Goal: Transaction & Acquisition: Purchase product/service

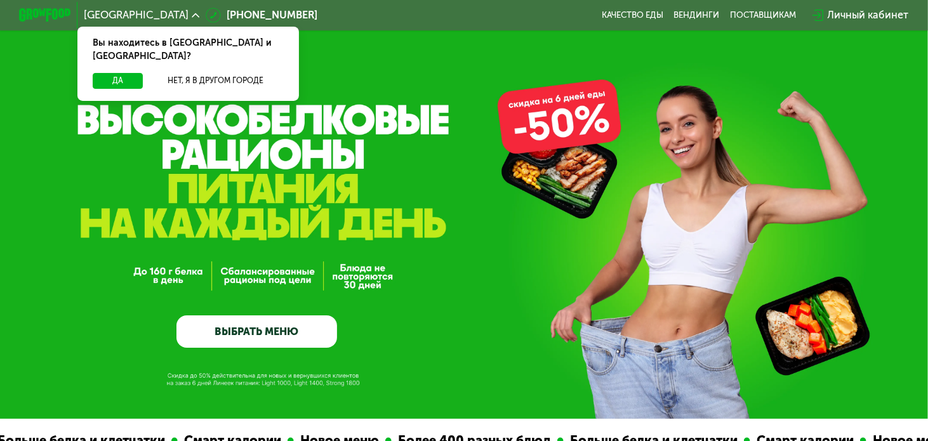
click at [264, 334] on link "ВЫБРАТЬ МЕНЮ" at bounding box center [256, 331] width 161 height 32
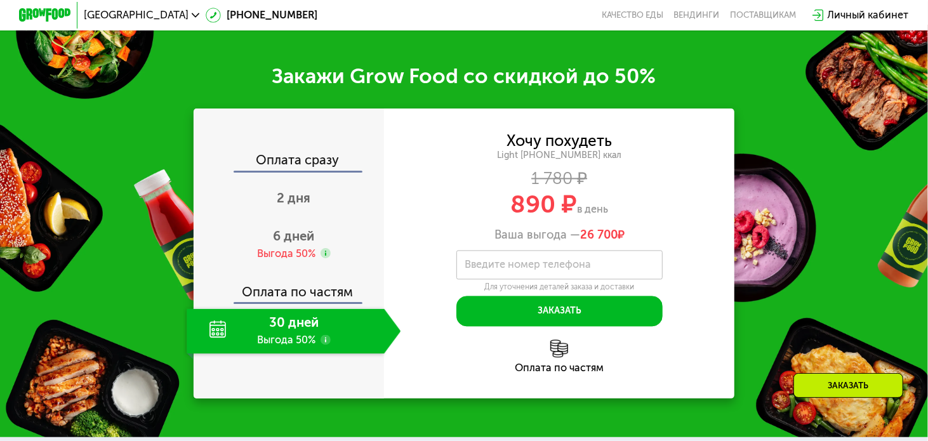
scroll to position [1526, 0]
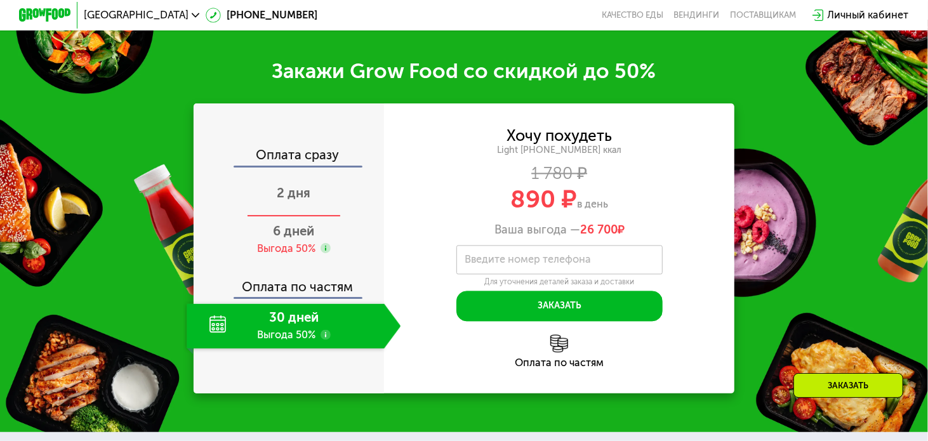
click at [277, 201] on span "2 дня" at bounding box center [294, 192] width 34 height 15
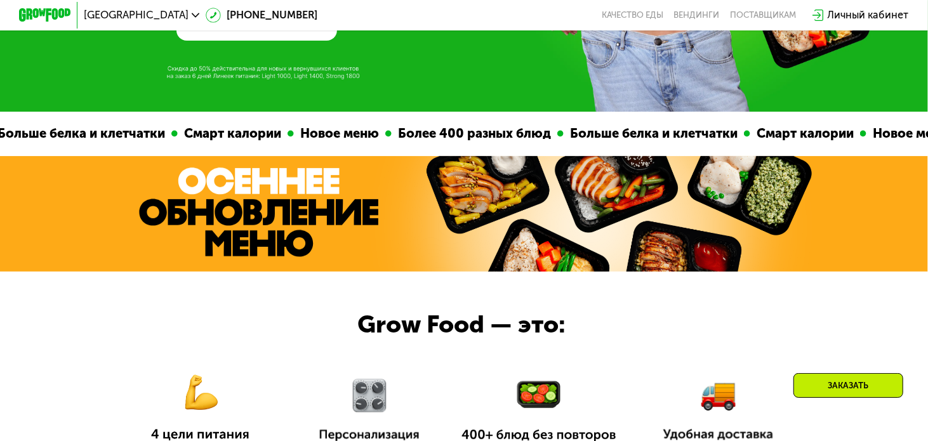
scroll to position [0, 0]
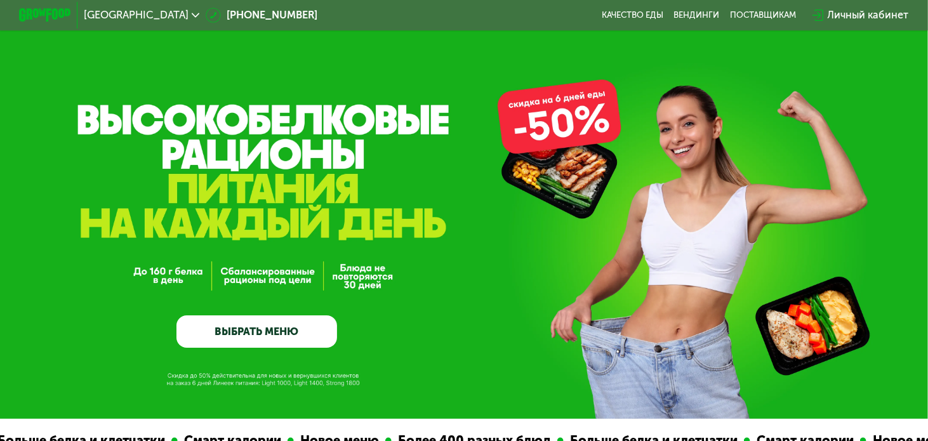
click at [302, 338] on link "ВЫБРАТЬ МЕНЮ" at bounding box center [256, 331] width 161 height 32
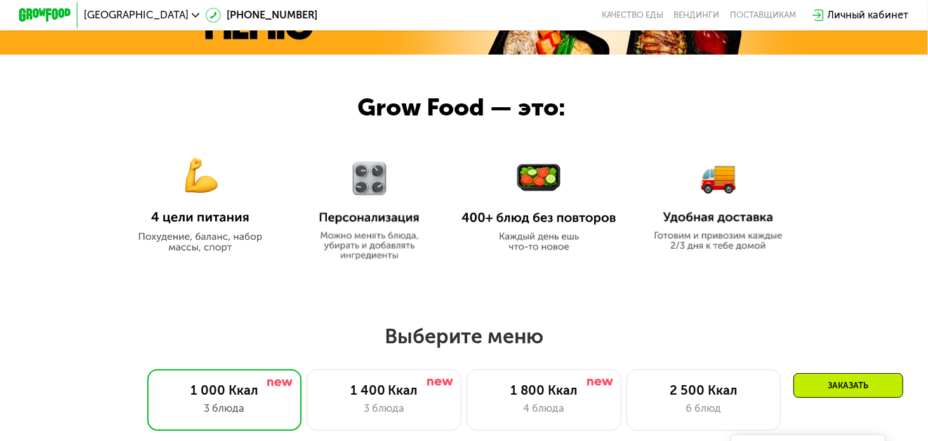
scroll to position [481, 0]
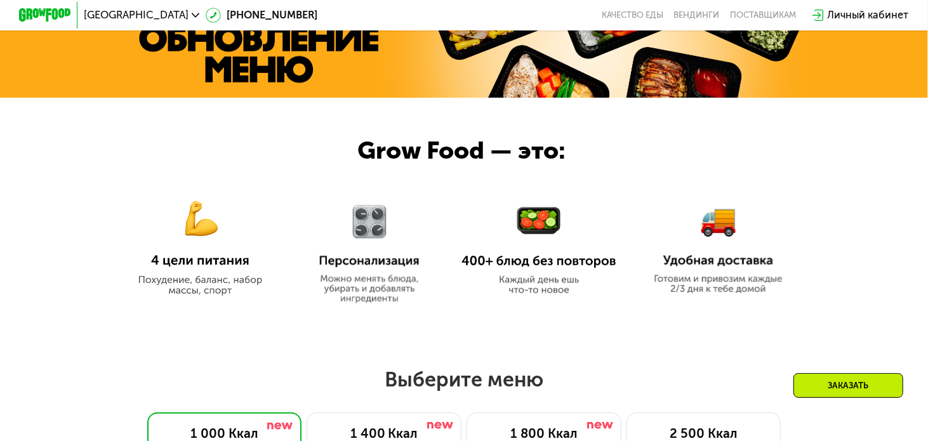
drag, startPoint x: 367, startPoint y: 250, endPoint x: 412, endPoint y: 186, distance: 78.0
click at [367, 249] on img at bounding box center [369, 246] width 121 height 114
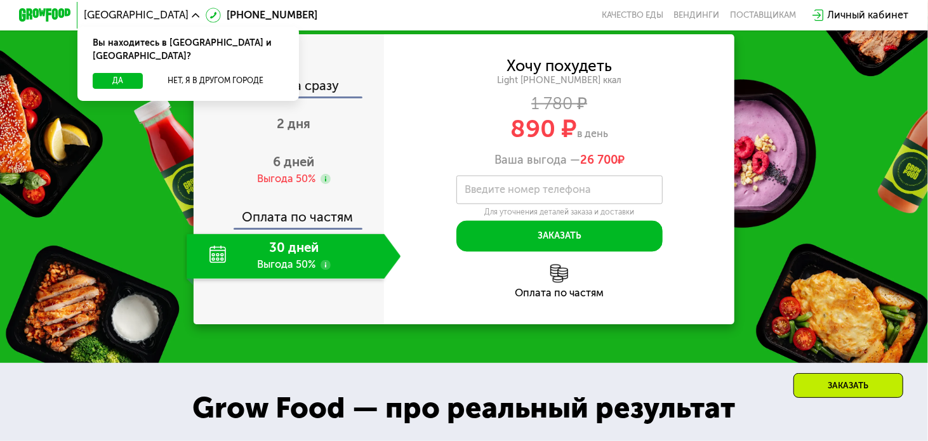
scroll to position [1511, 0]
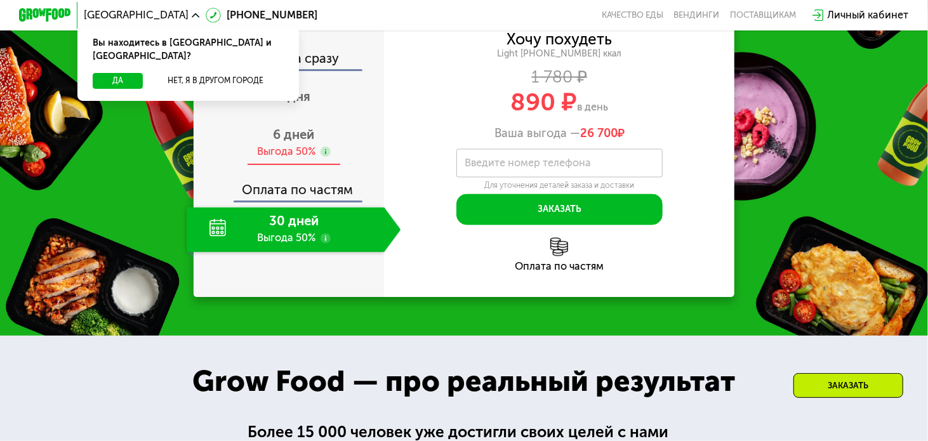
click at [282, 142] on span "6 дней" at bounding box center [293, 134] width 41 height 15
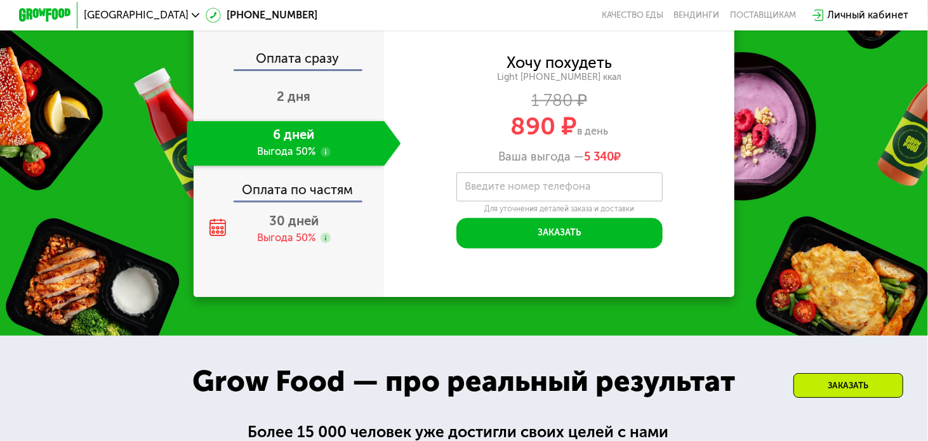
click at [323, 157] on use at bounding box center [326, 152] width 10 height 10
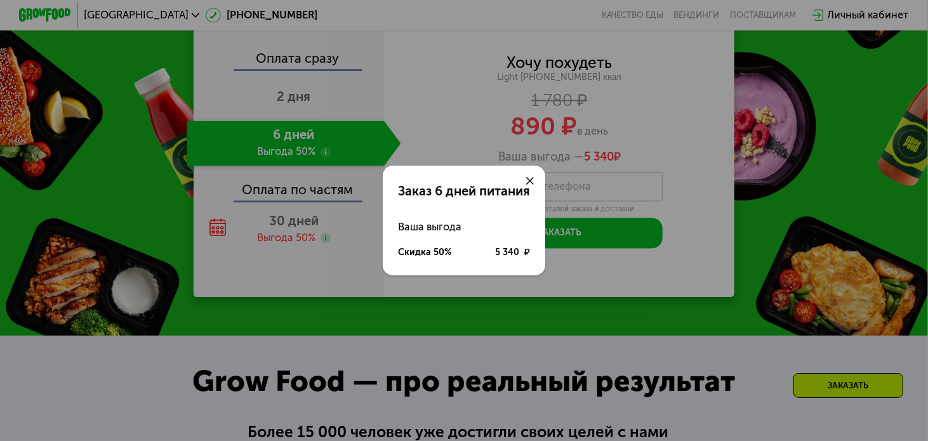
click at [531, 177] on icon at bounding box center [530, 181] width 8 height 8
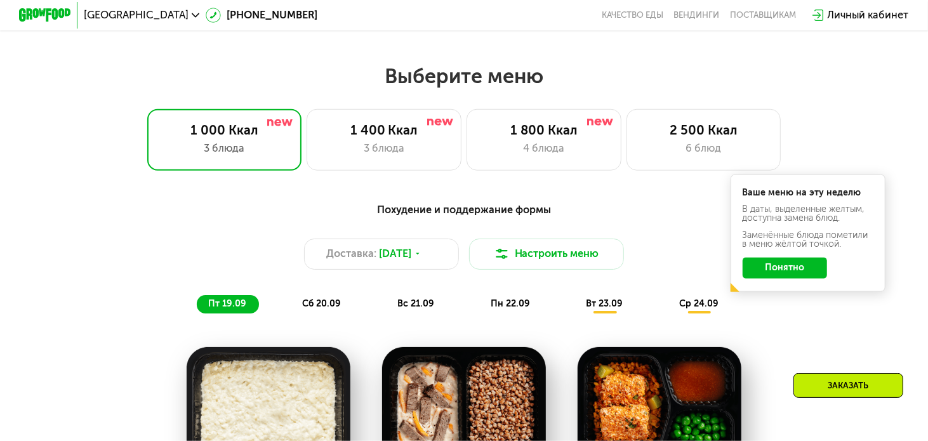
scroll to position [753, 0]
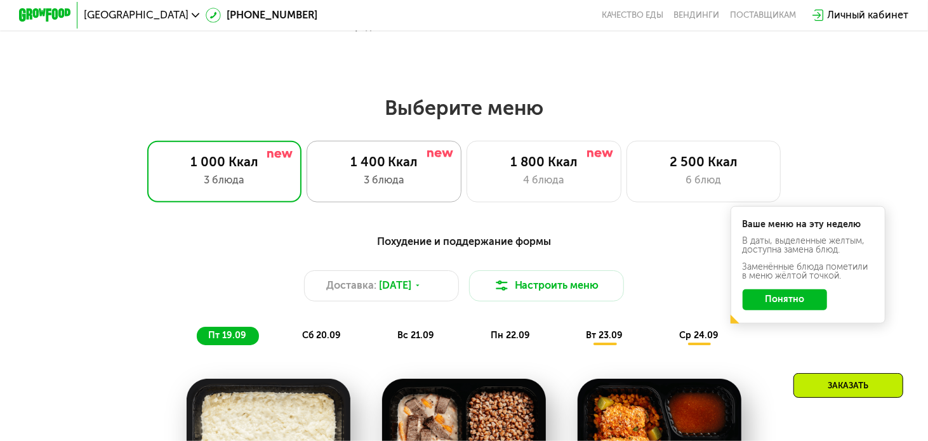
drag, startPoint x: 397, startPoint y: 173, endPoint x: 556, endPoint y: 164, distance: 159.6
click at [397, 169] on div "1 400 Ккал" at bounding box center [385, 161] width 128 height 15
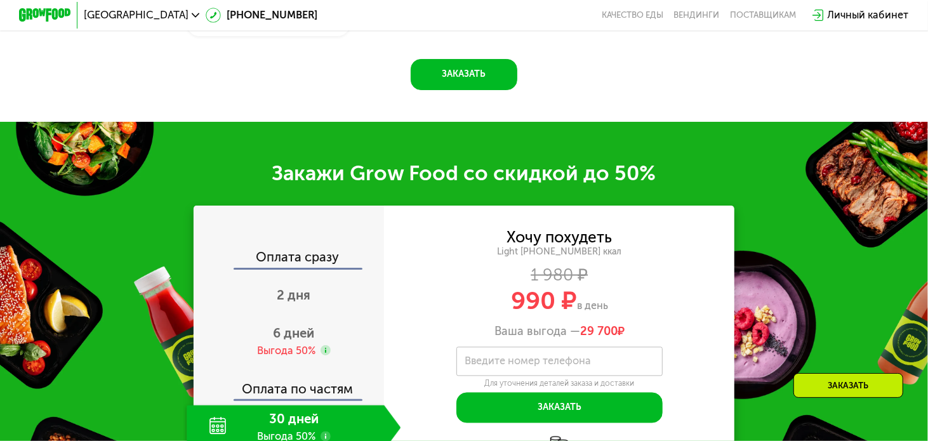
scroll to position [1483, 0]
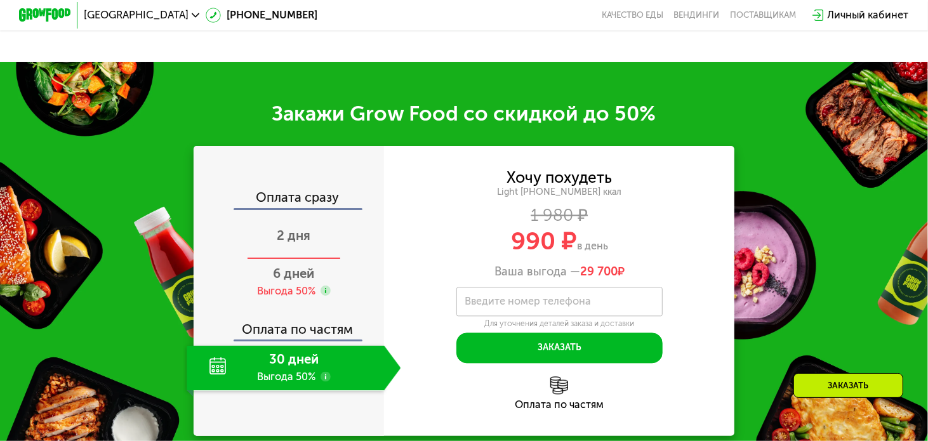
click at [286, 243] on span "2 дня" at bounding box center [294, 235] width 34 height 15
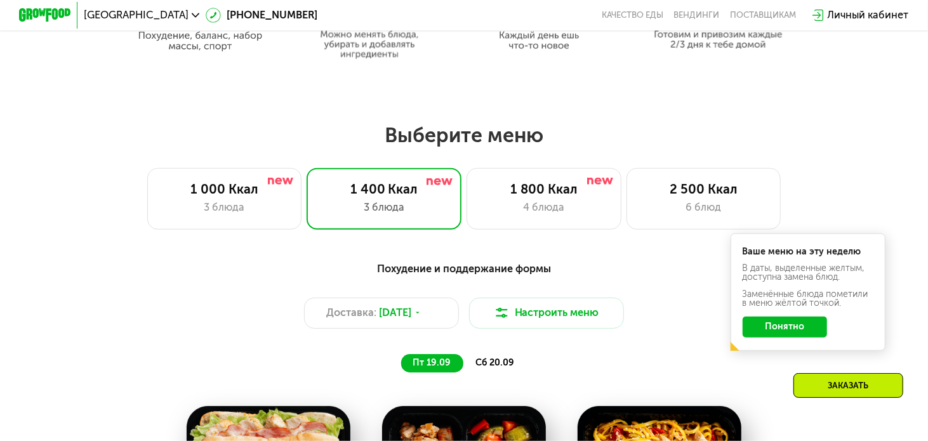
scroll to position [698, 0]
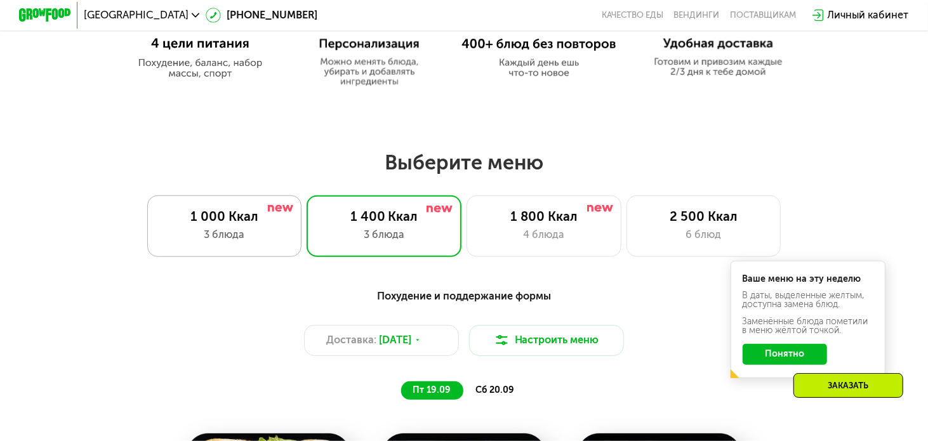
click at [215, 216] on div "1 000 Ккал" at bounding box center [225, 216] width 128 height 15
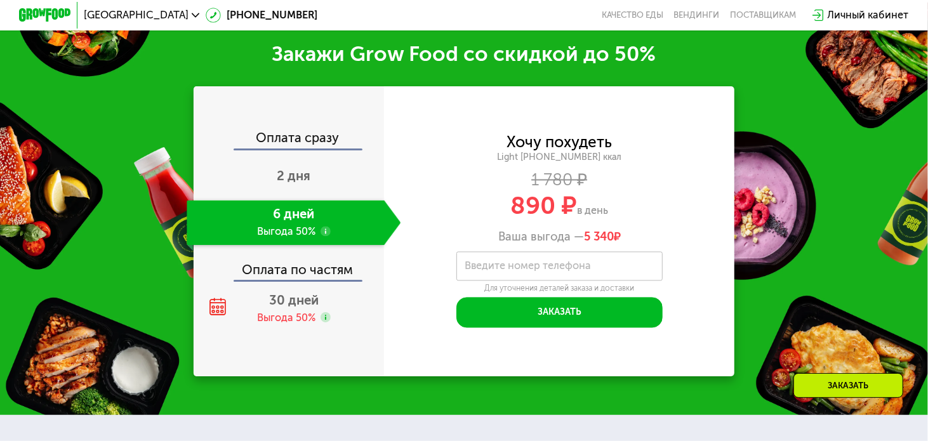
scroll to position [1472, 0]
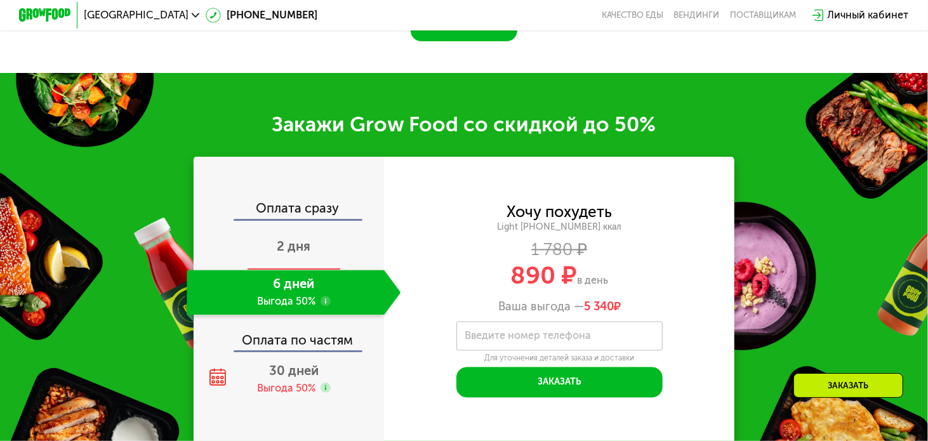
click at [262, 247] on div "2 дня" at bounding box center [294, 247] width 214 height 45
